Goal: Find specific page/section: Find specific page/section

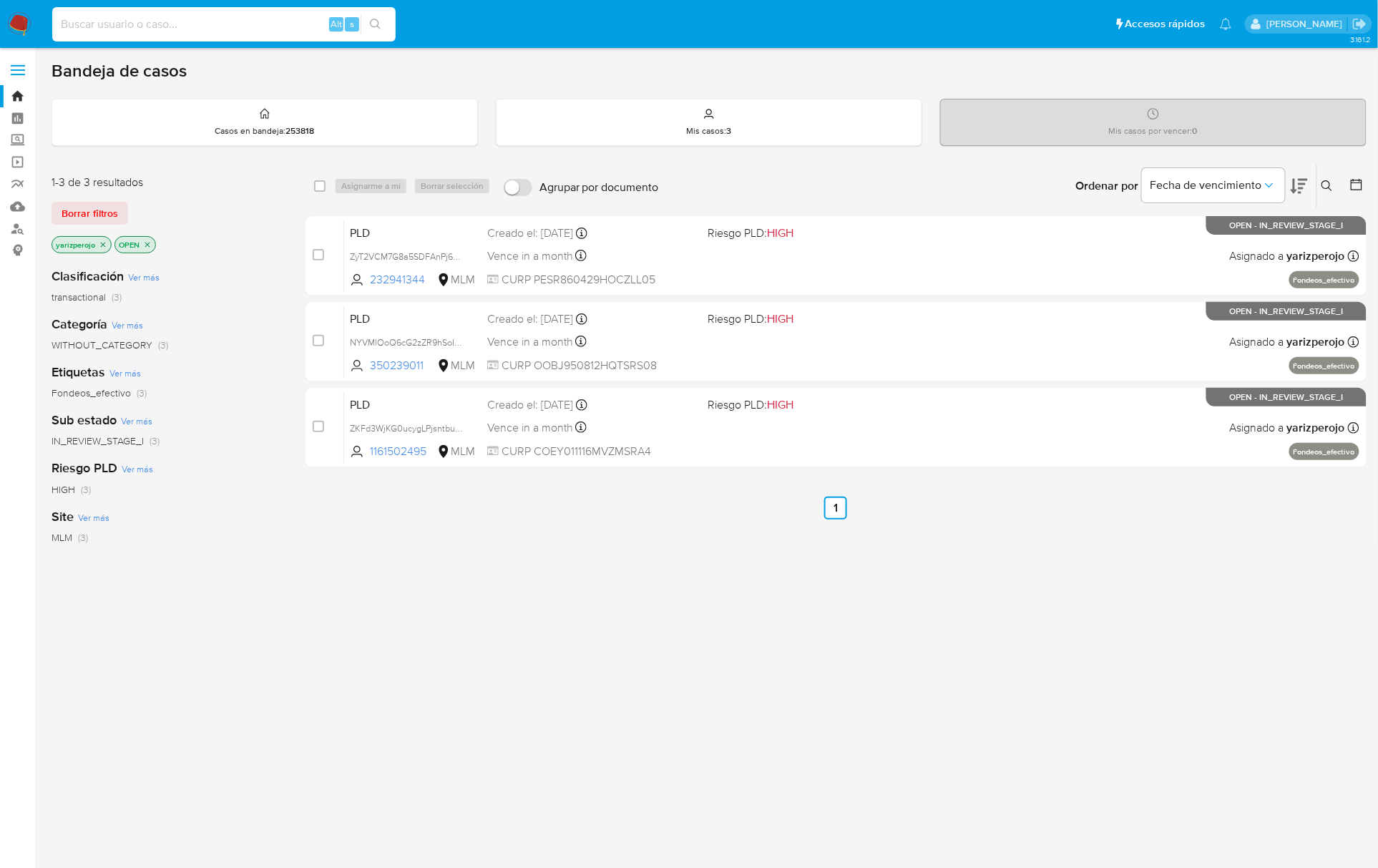
click at [152, 20] on input at bounding box center [224, 25] width 344 height 18
paste input "625854865"
type input "625854865"
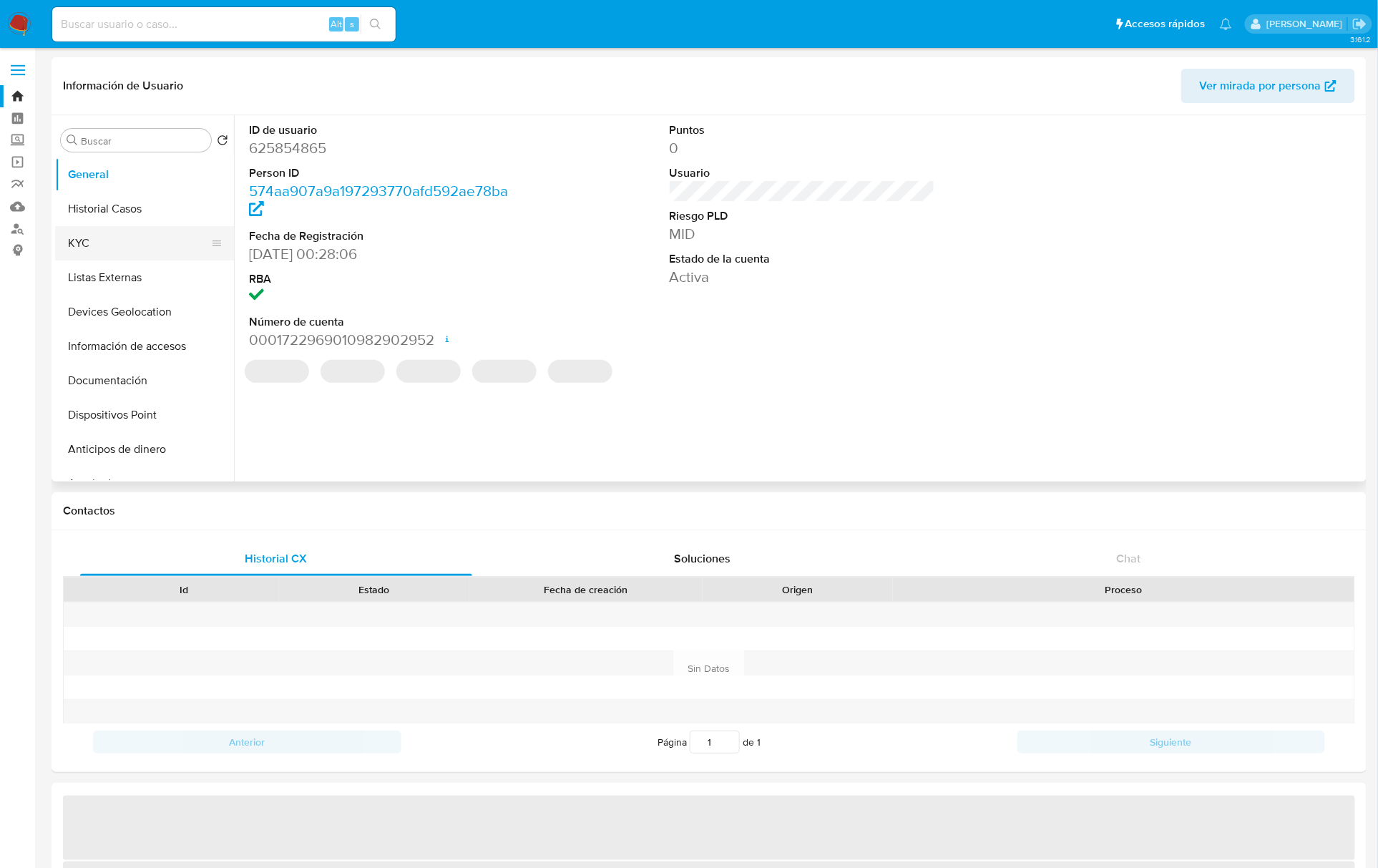
click at [95, 242] on button "KYC" at bounding box center [139, 243] width 167 height 35
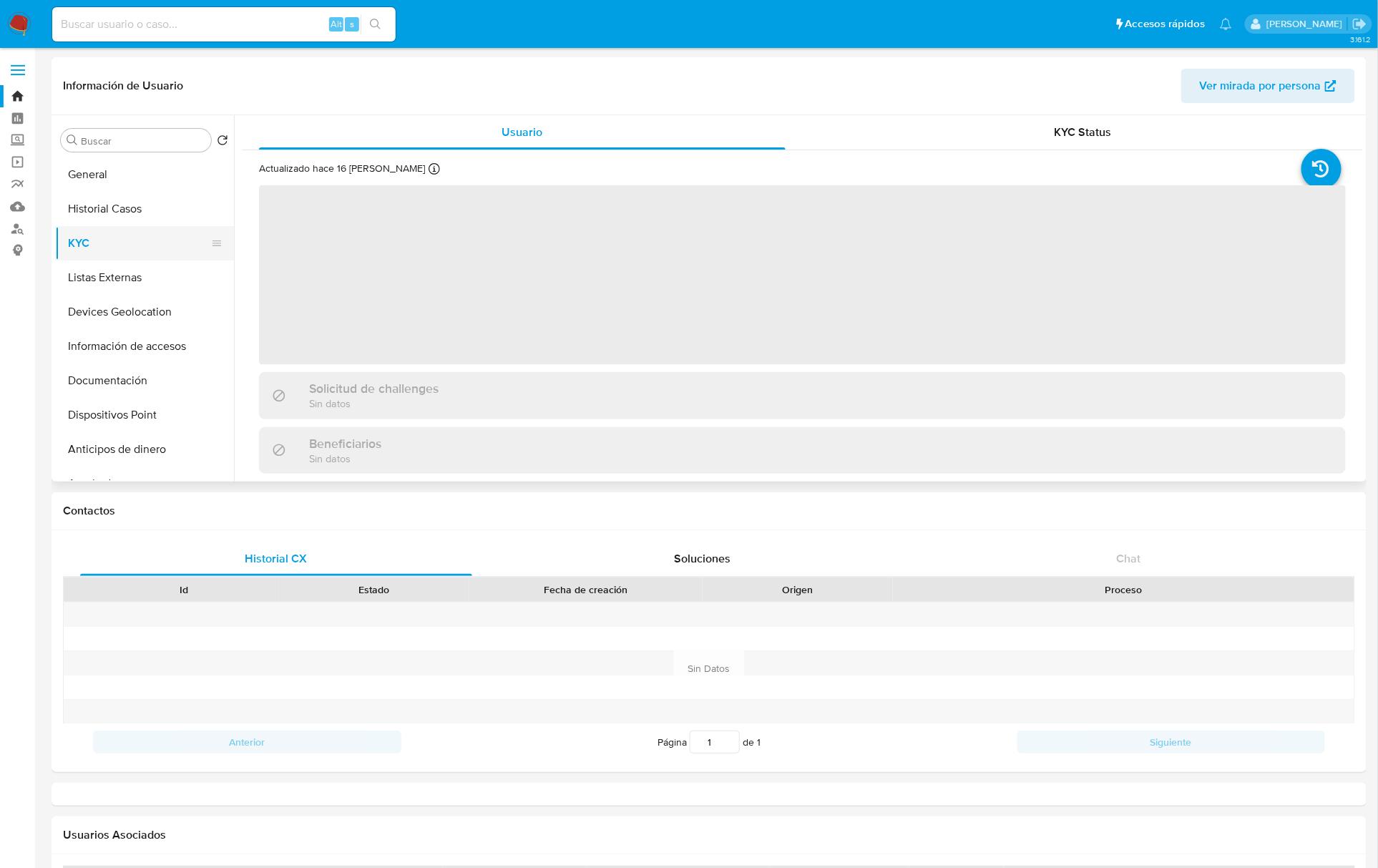
select select "10"
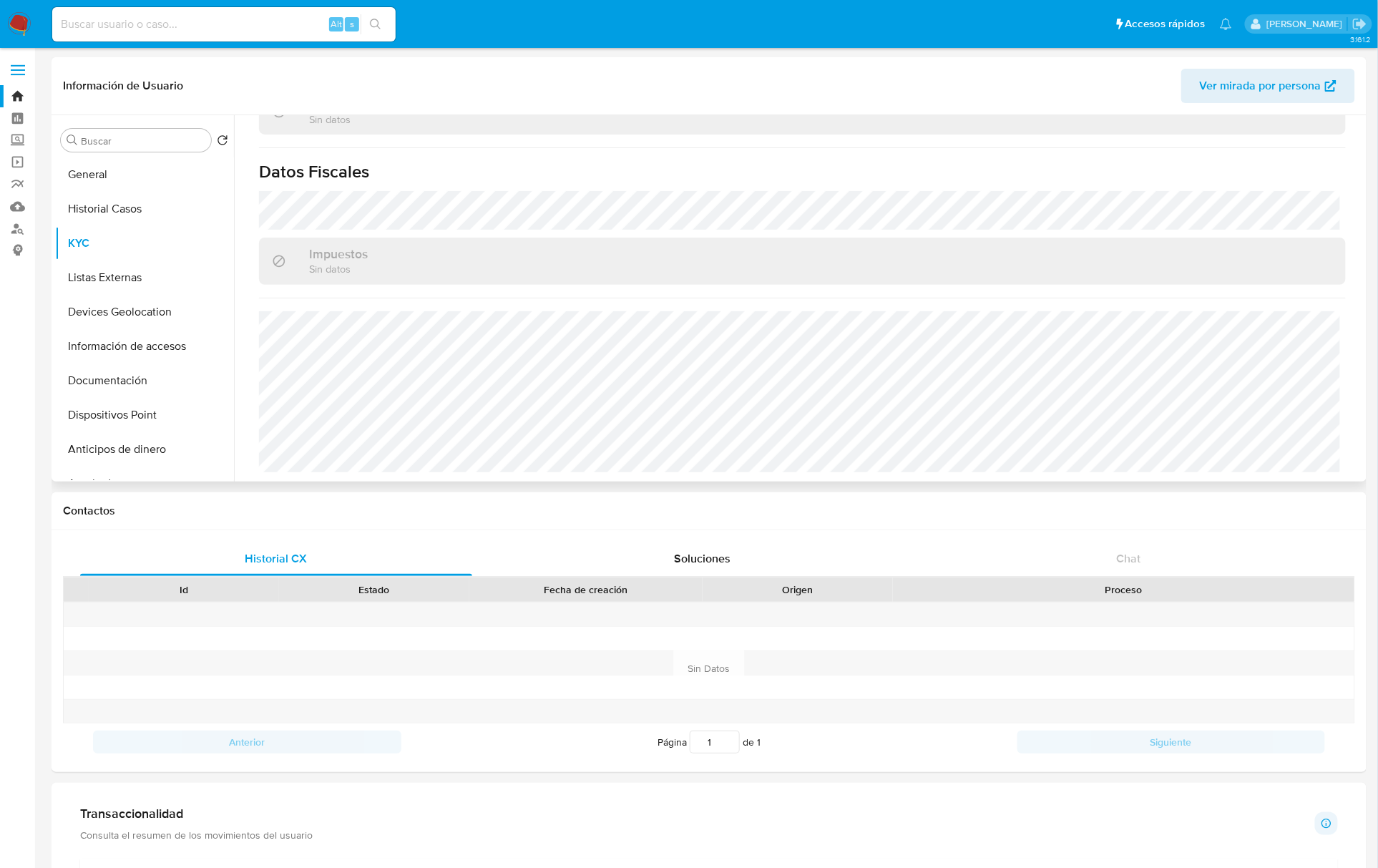
scroll to position [871, 0]
click at [101, 26] on input at bounding box center [224, 25] width 344 height 18
paste input "445220465"
type input "445220465"
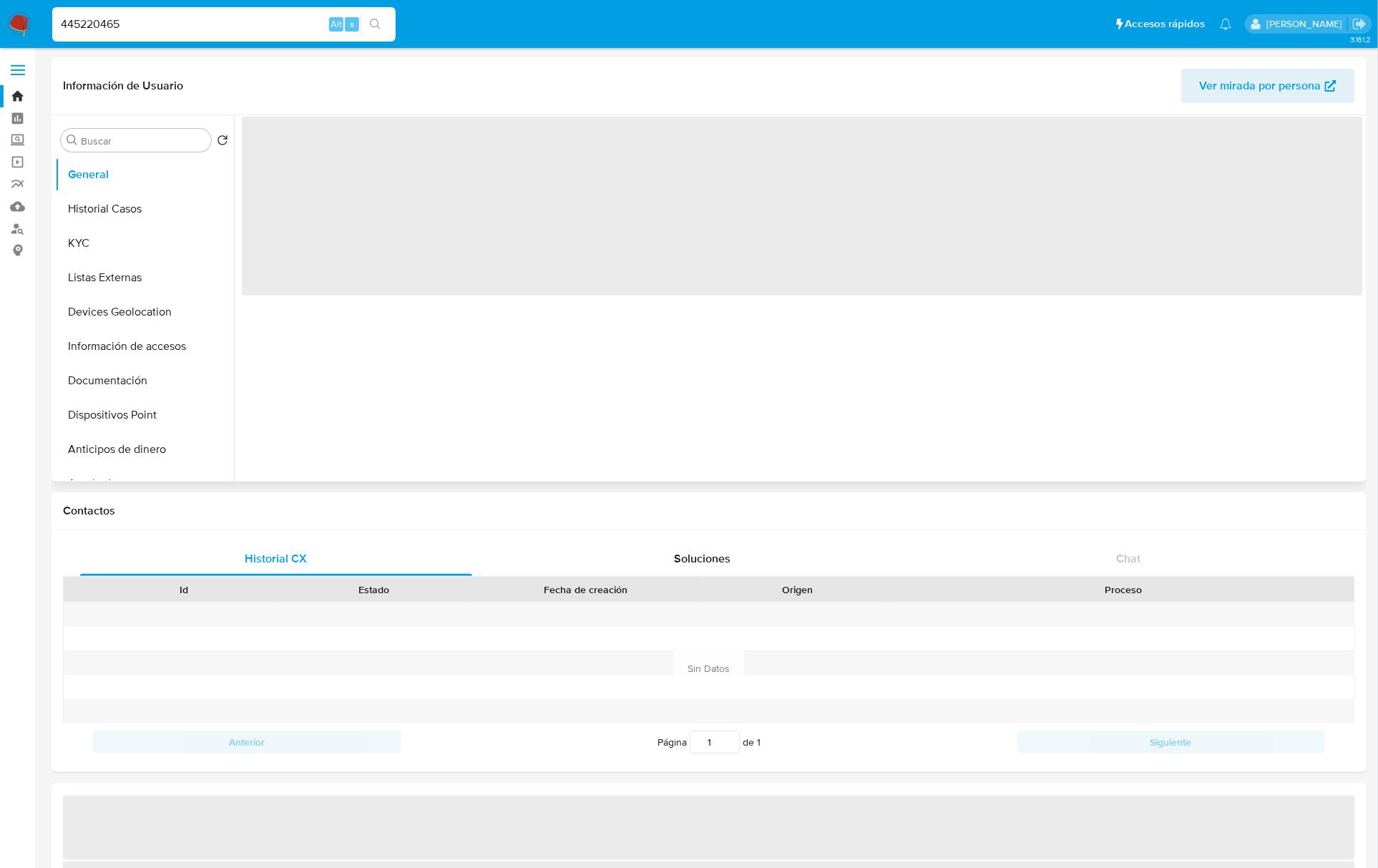
select select "10"
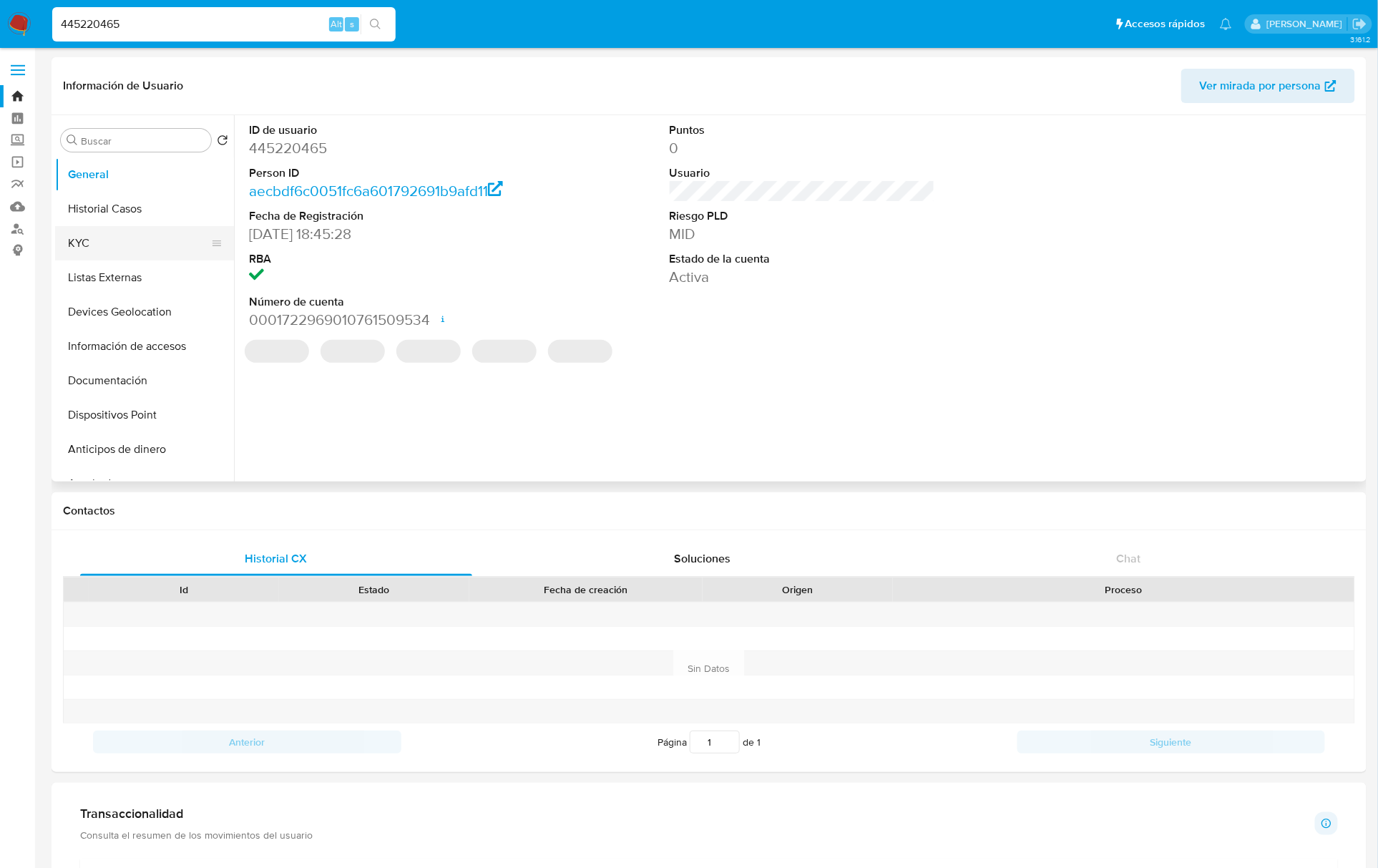
click at [116, 238] on button "KYC" at bounding box center [139, 243] width 167 height 35
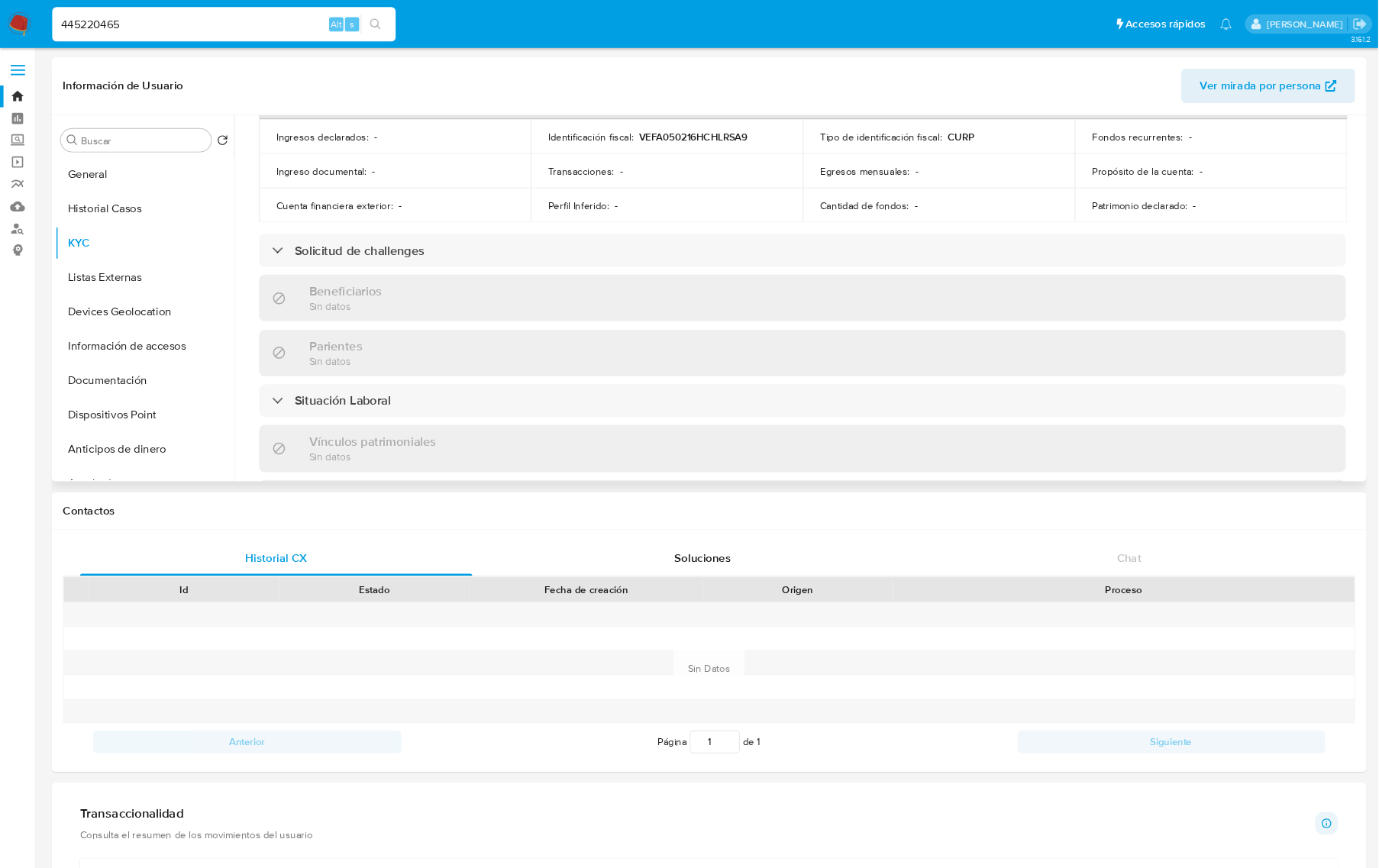
scroll to position [929, 0]
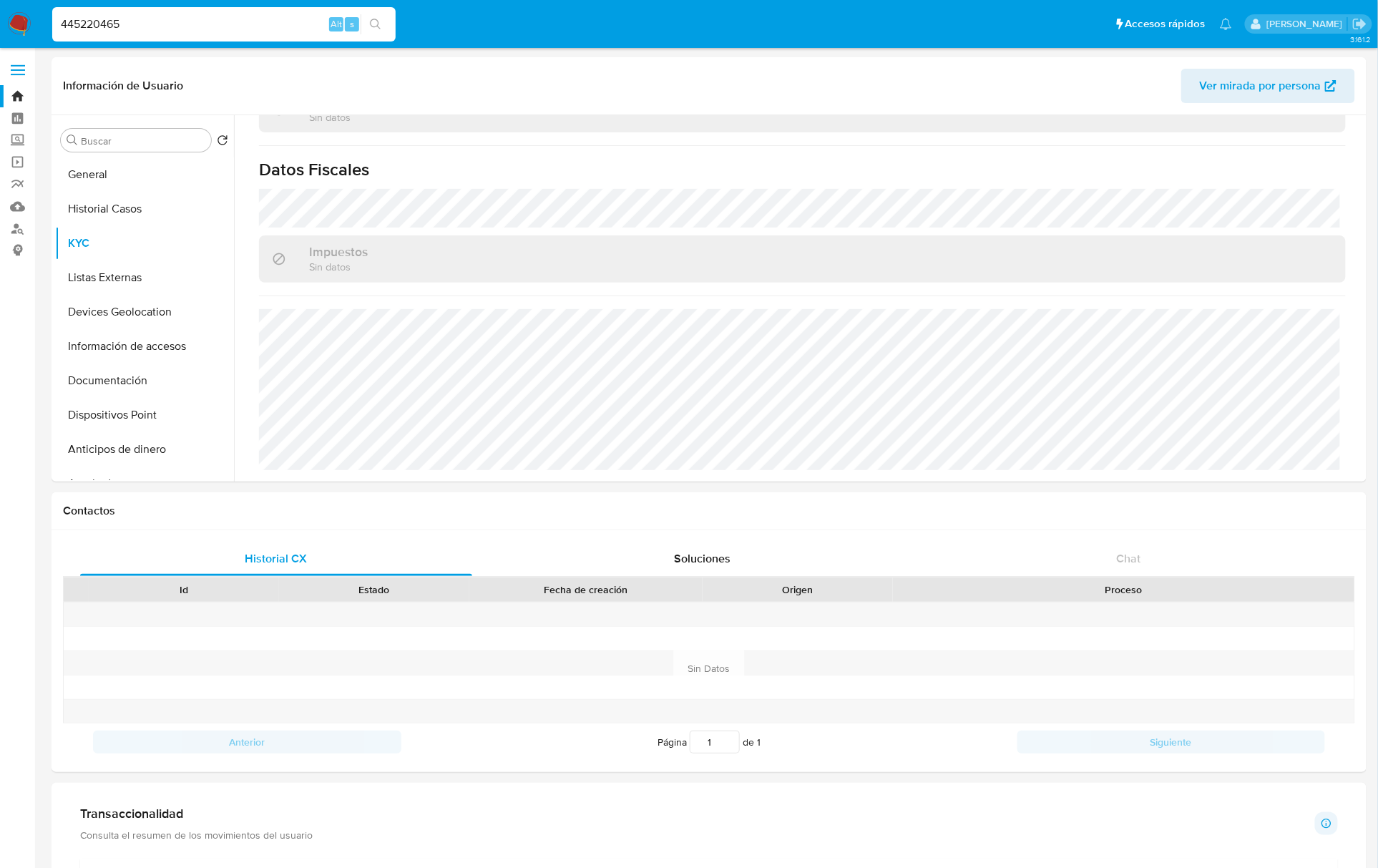
click at [100, 18] on input "445220465" at bounding box center [224, 25] width 344 height 18
paste input "195825127"
type input "195825127"
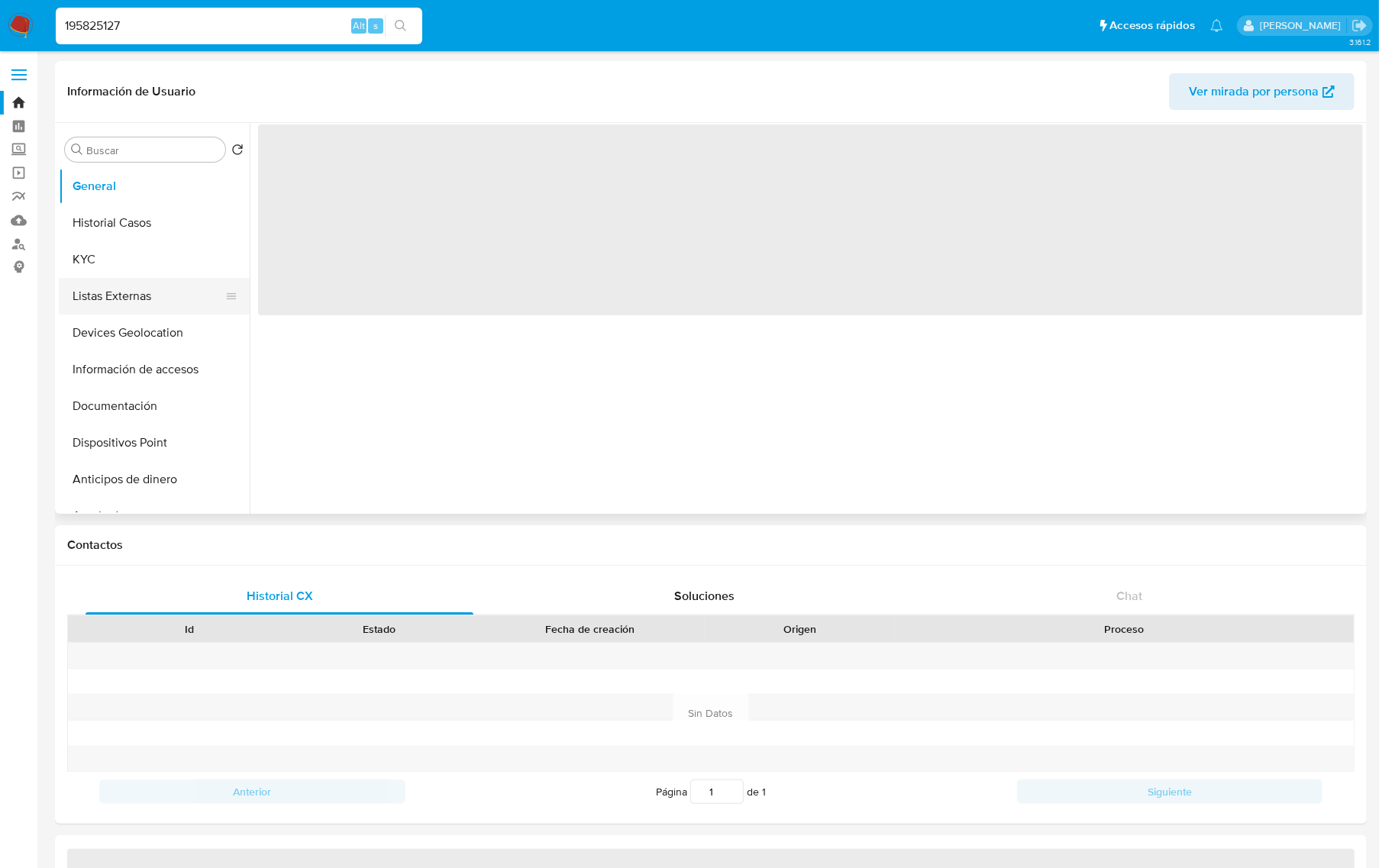
select select "10"
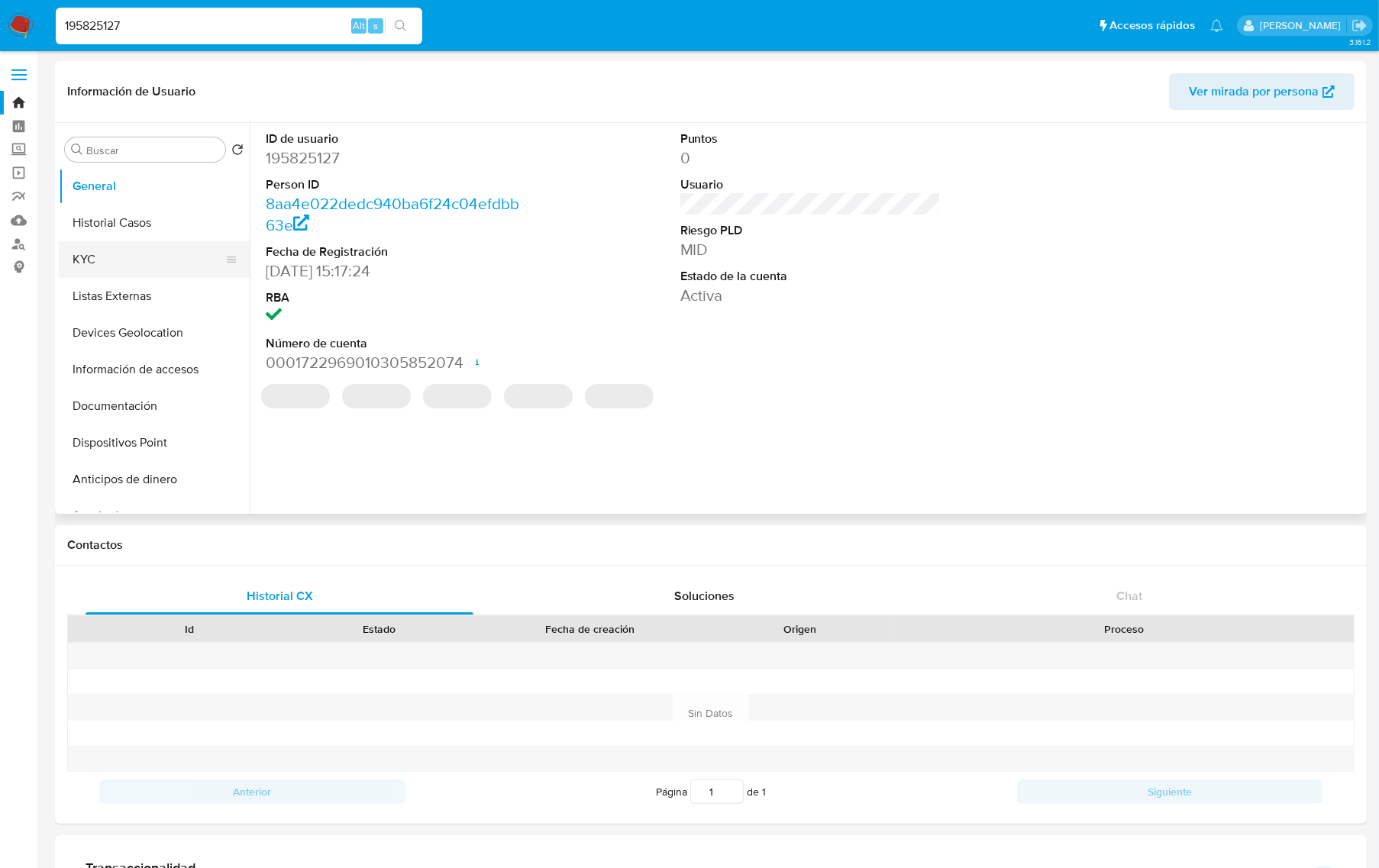
click at [116, 261] on button "KYC" at bounding box center [148, 259] width 178 height 37
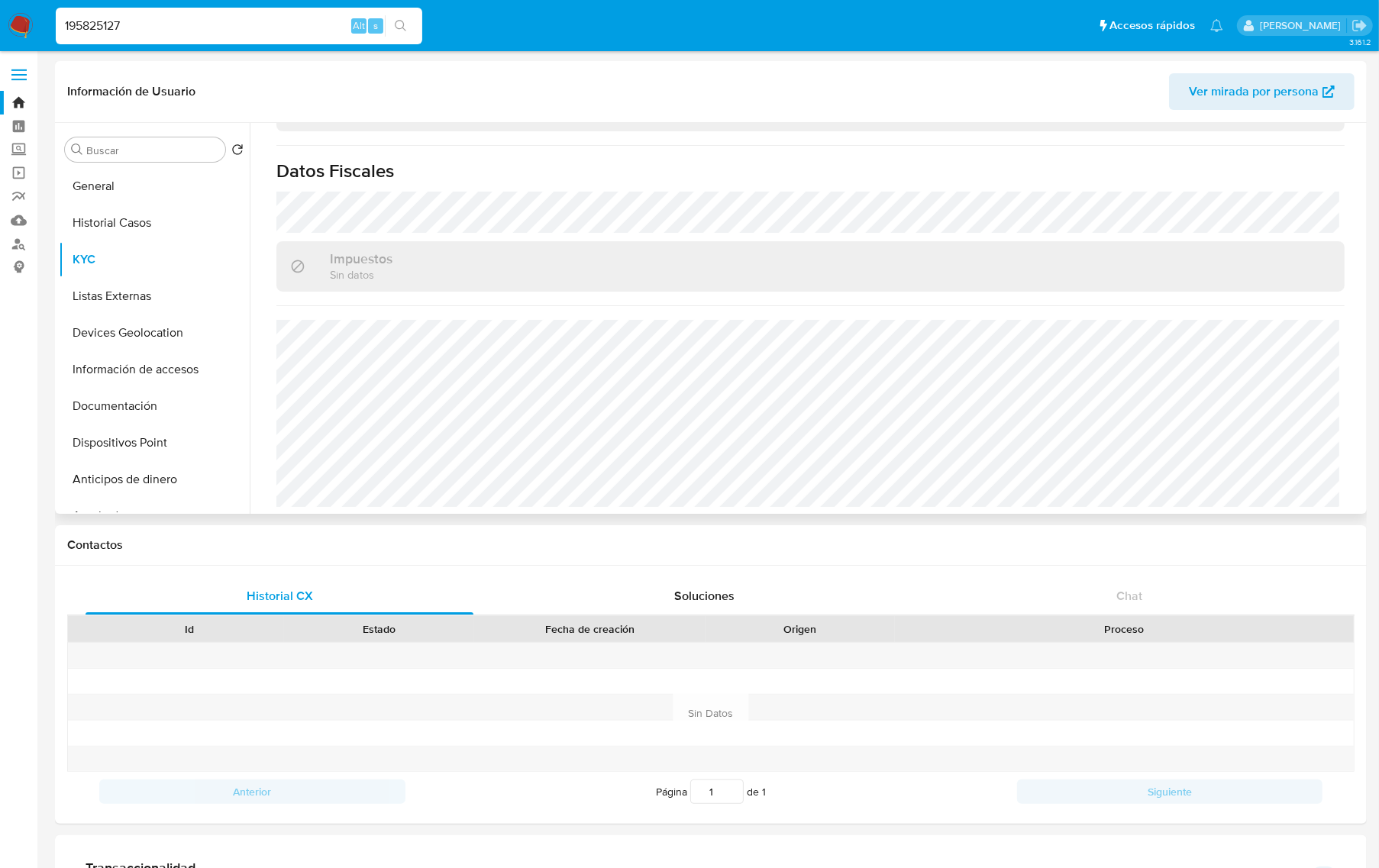
scroll to position [944, 0]
click at [80, 29] on input "195825127" at bounding box center [239, 26] width 367 height 20
paste input "522316849"
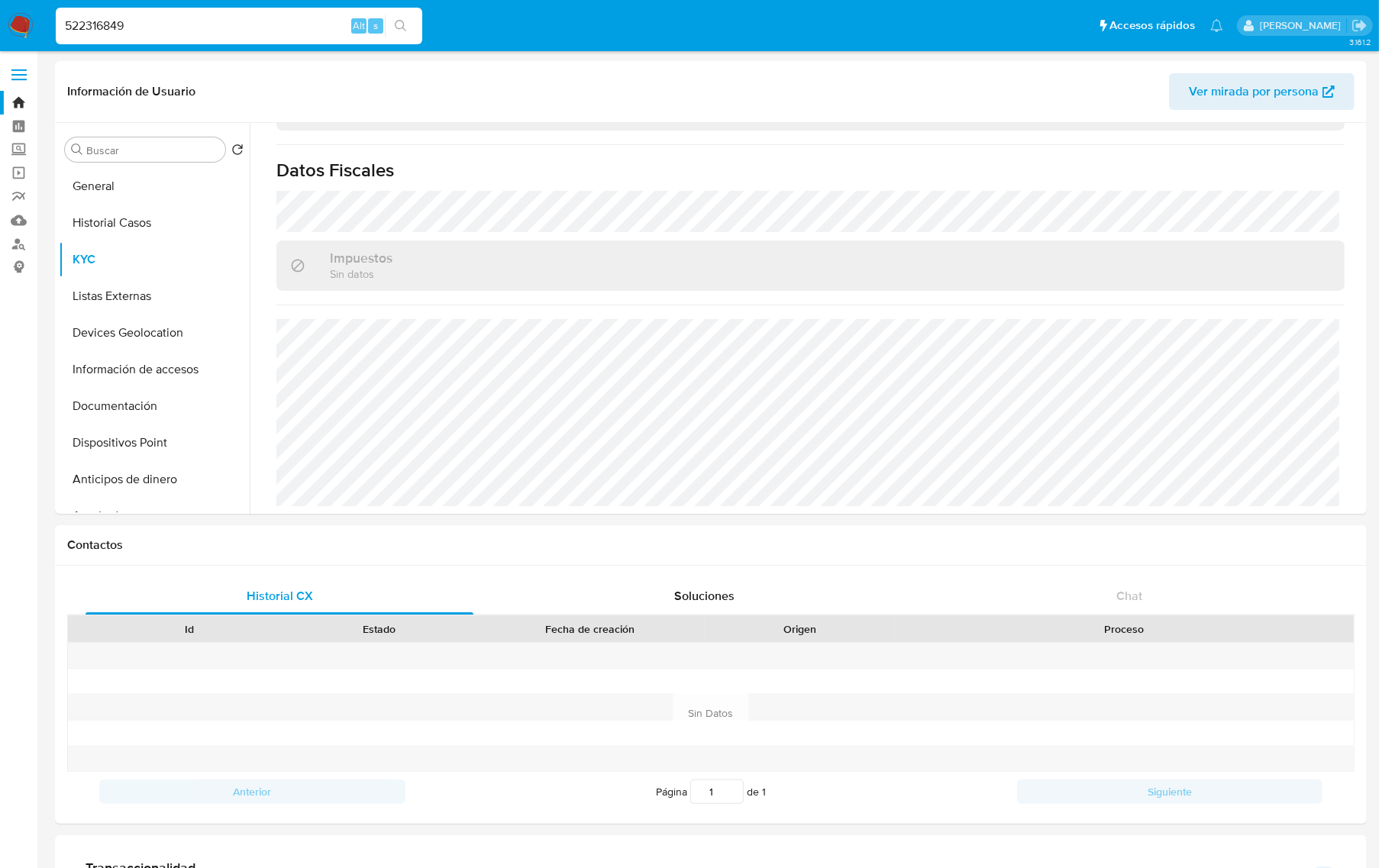
type input "522316849"
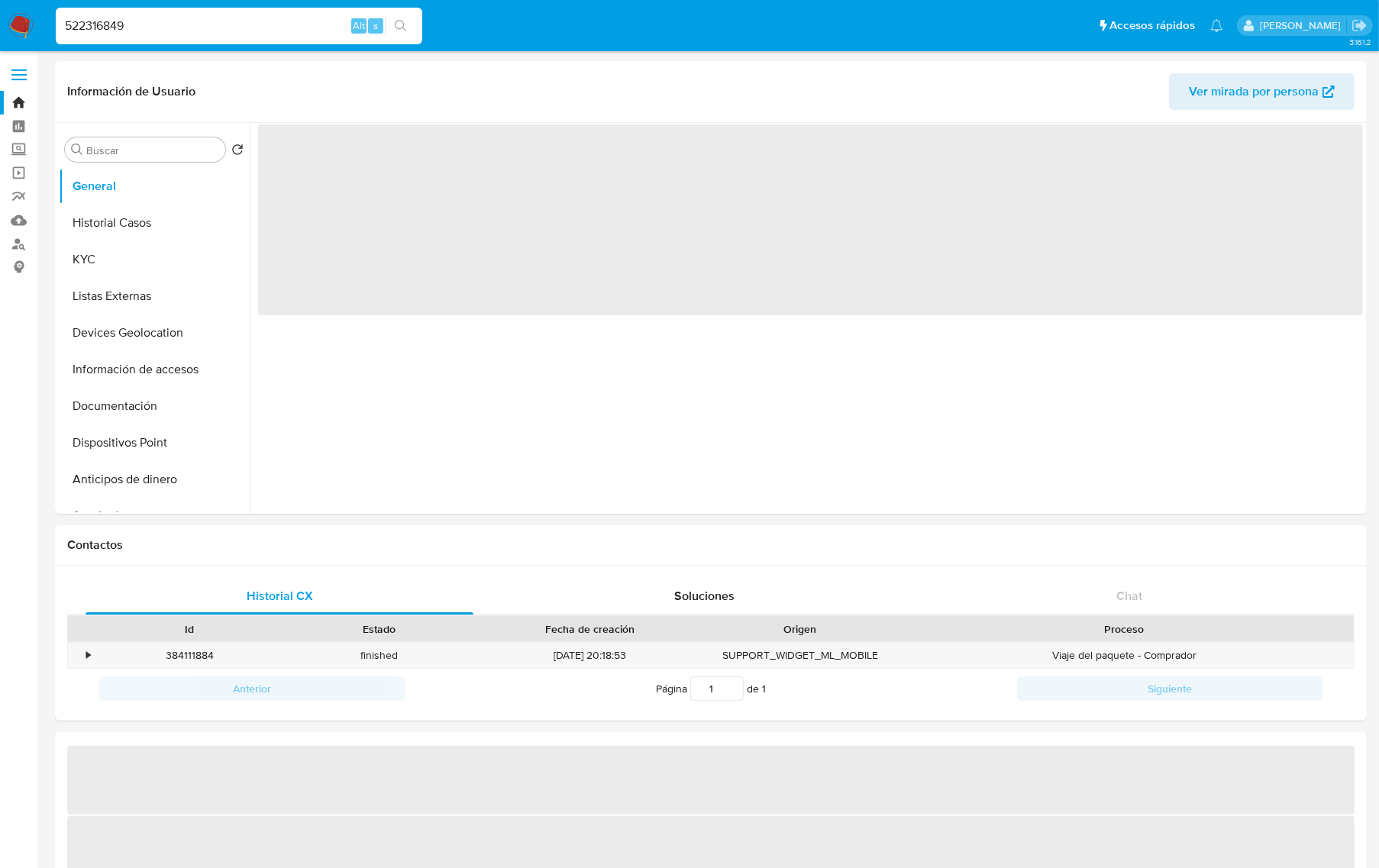
select select "10"
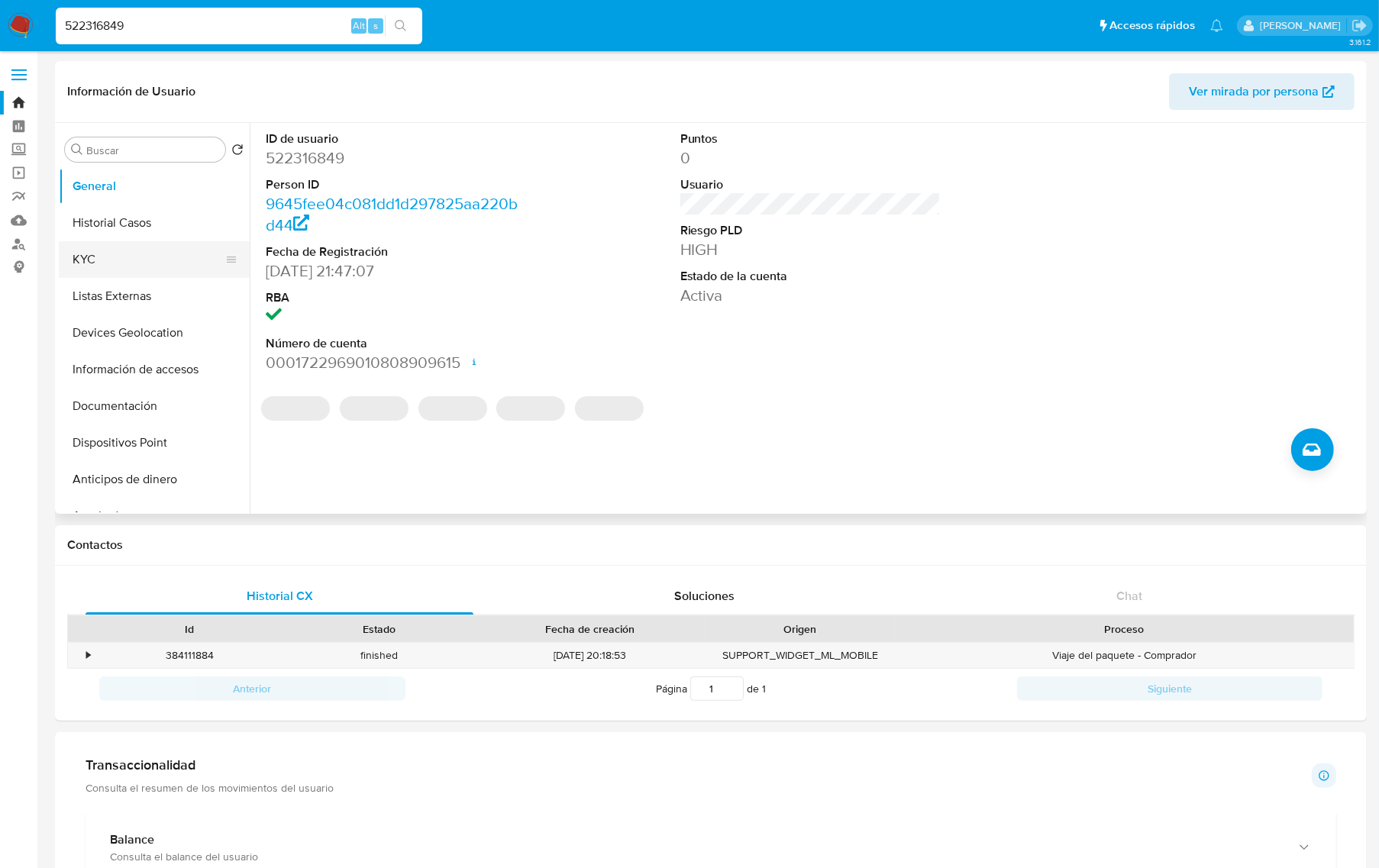
click at [110, 249] on button "KYC" at bounding box center [148, 259] width 178 height 37
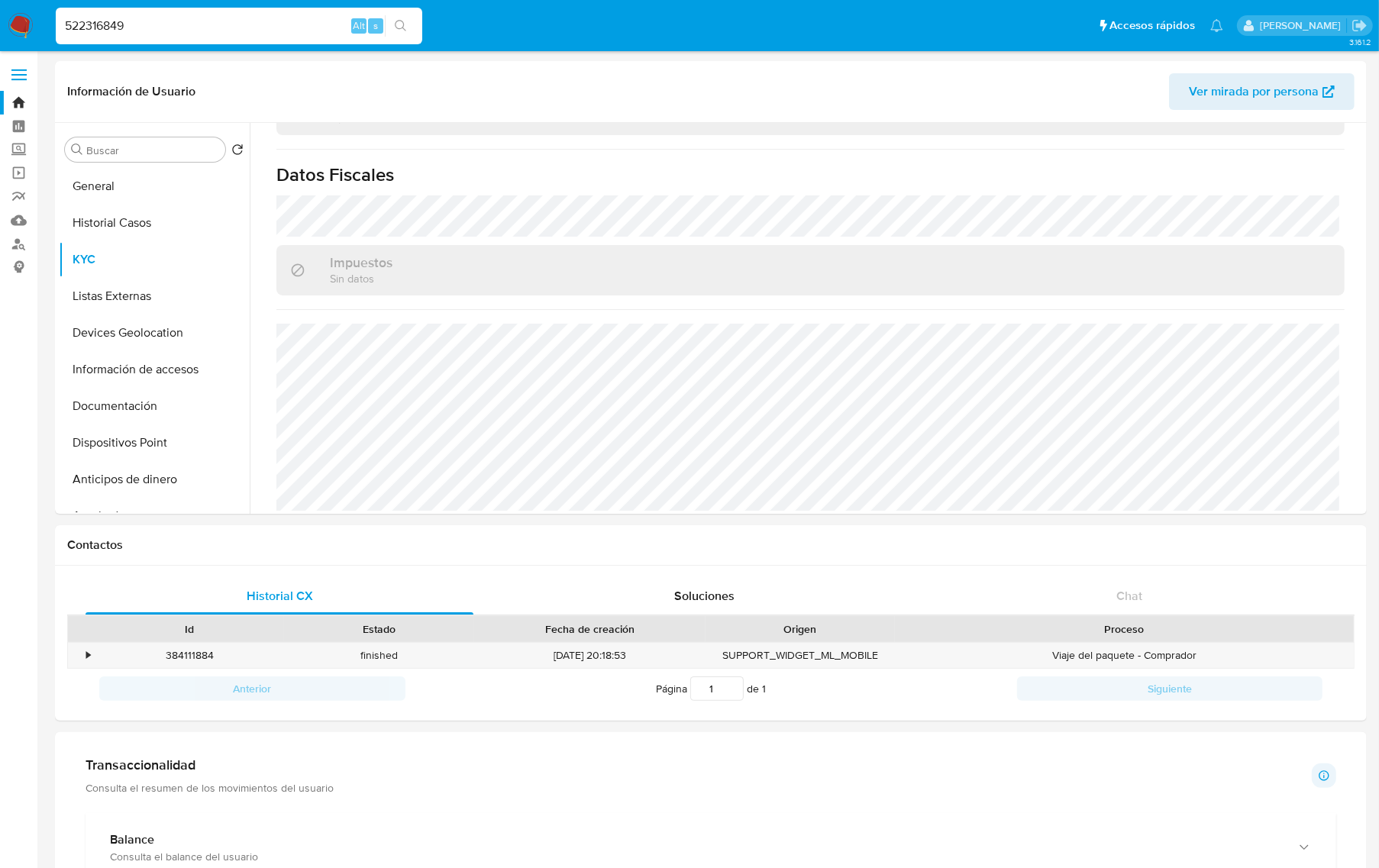
click at [99, 27] on input "522316849" at bounding box center [239, 26] width 367 height 20
paste input "216810351"
type input "216810351"
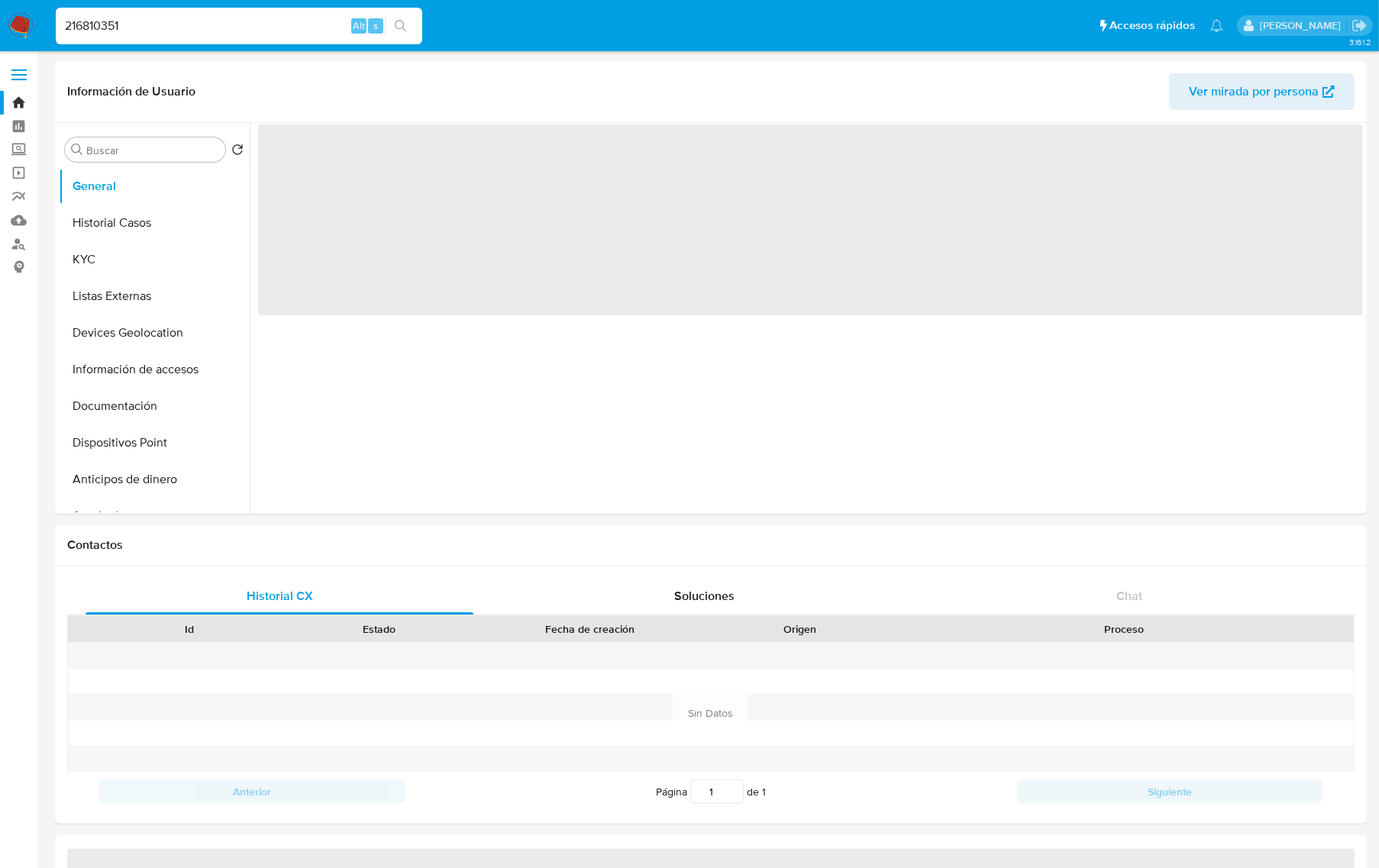
select select "10"
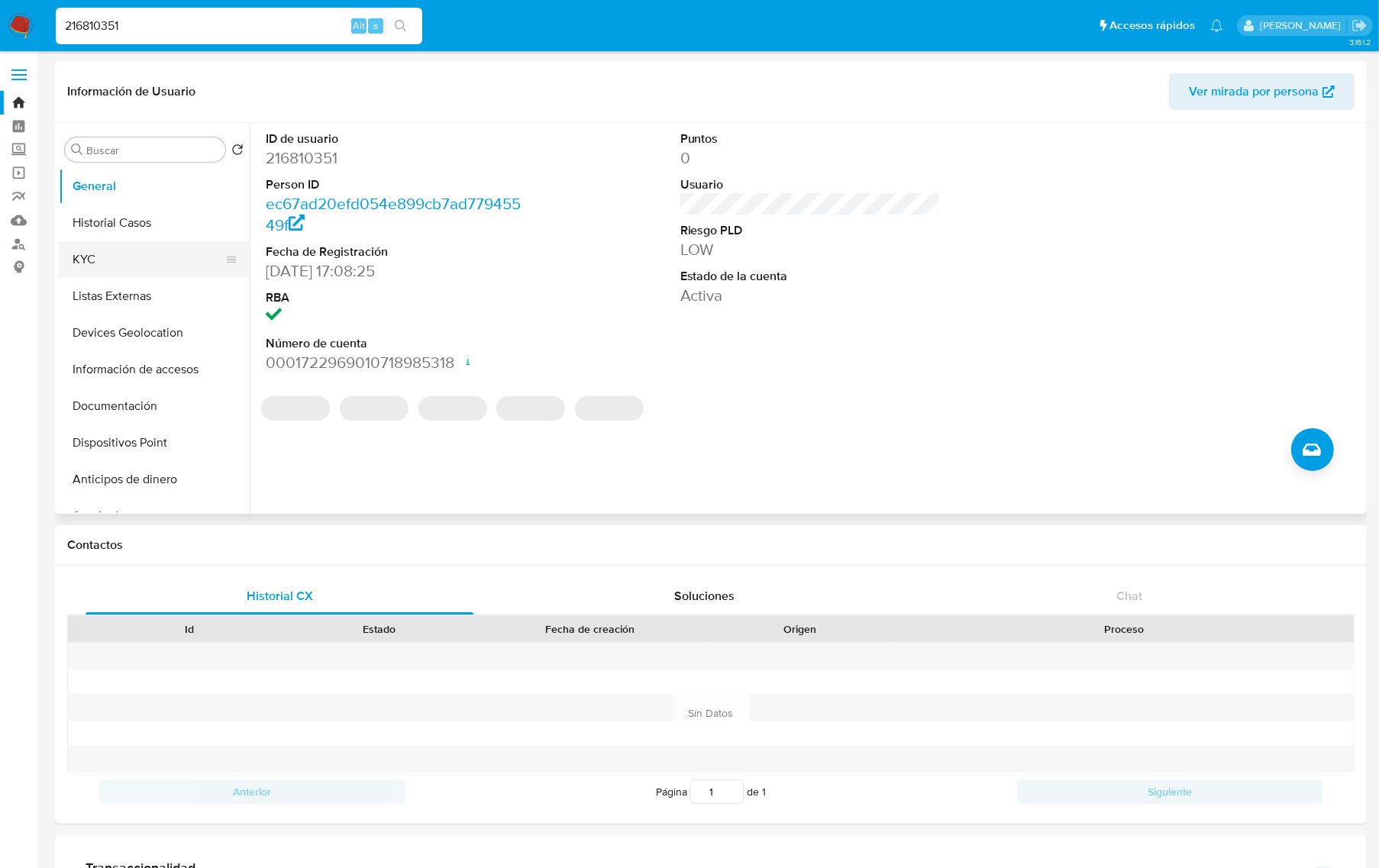
click at [83, 257] on button "KYC" at bounding box center [148, 259] width 178 height 37
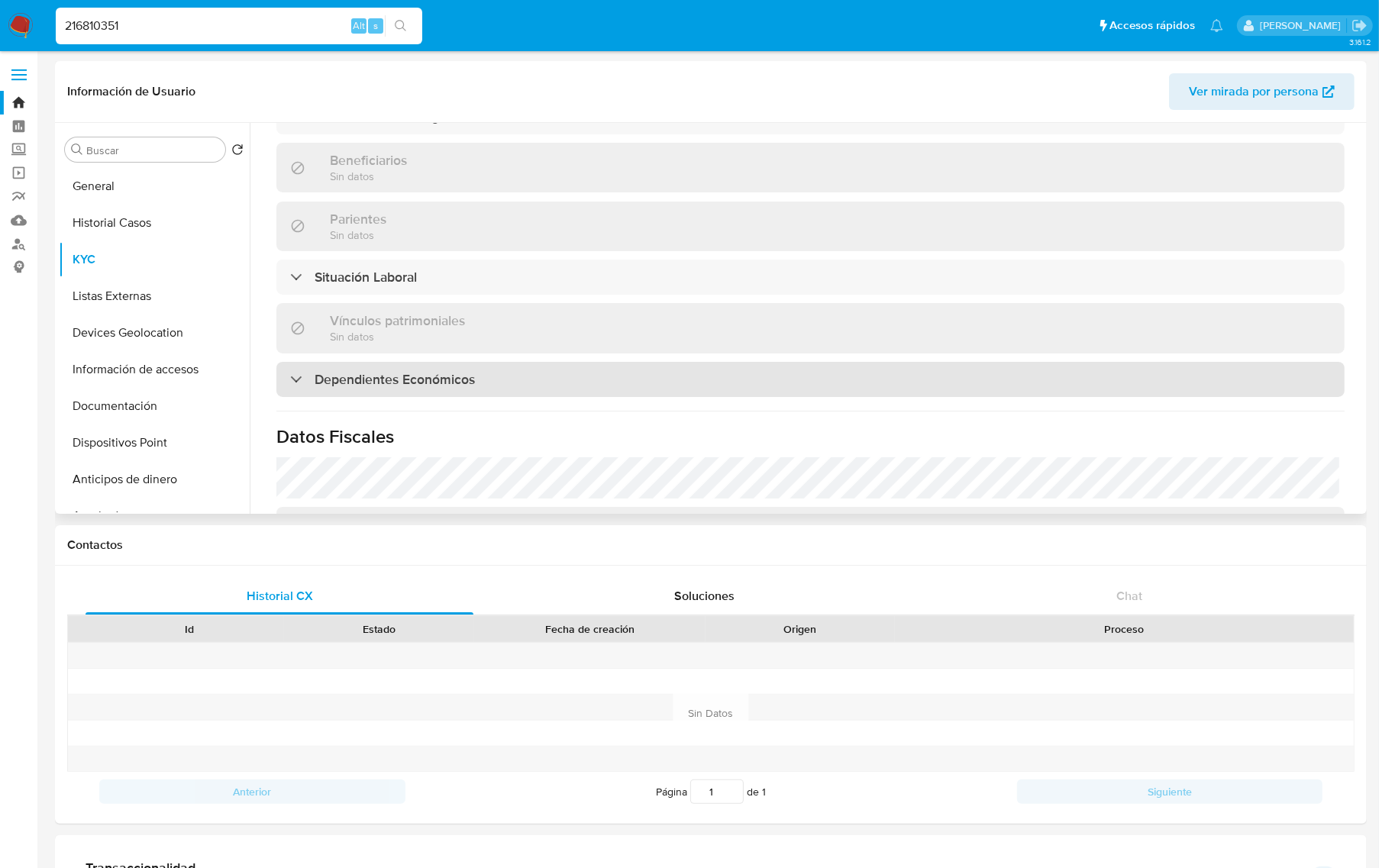
scroll to position [933, 0]
